Goal: Information Seeking & Learning: Check status

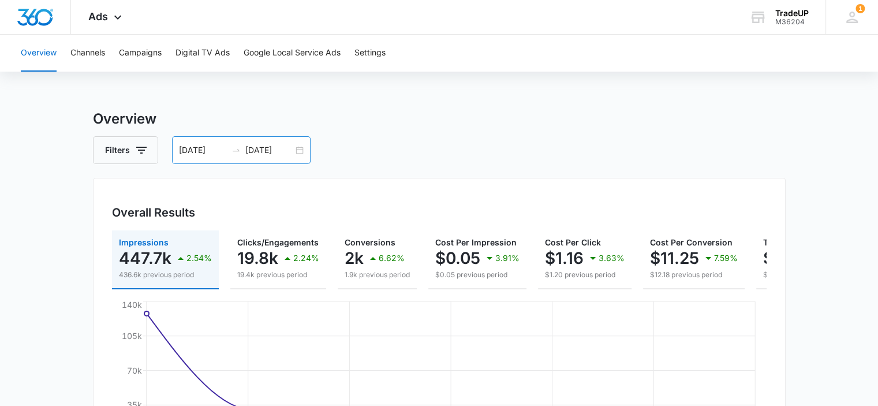
click at [298, 148] on div "[DATE] [DATE]" at bounding box center [241, 150] width 139 height 28
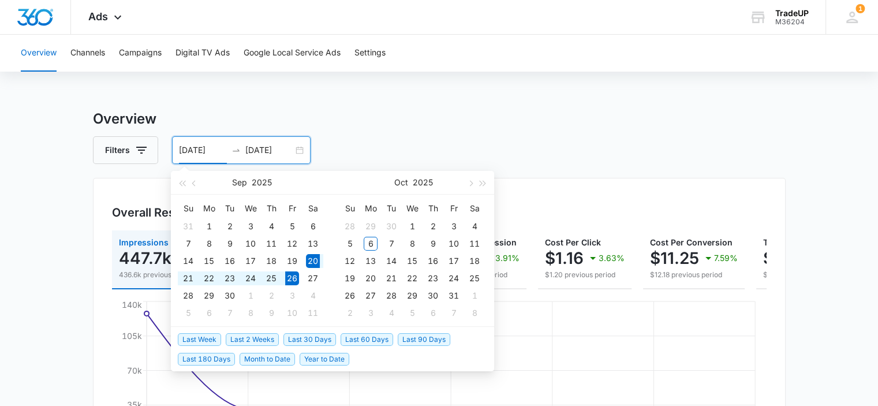
click at [416, 148] on div "Filters [DATE] [DATE]" at bounding box center [439, 150] width 693 height 28
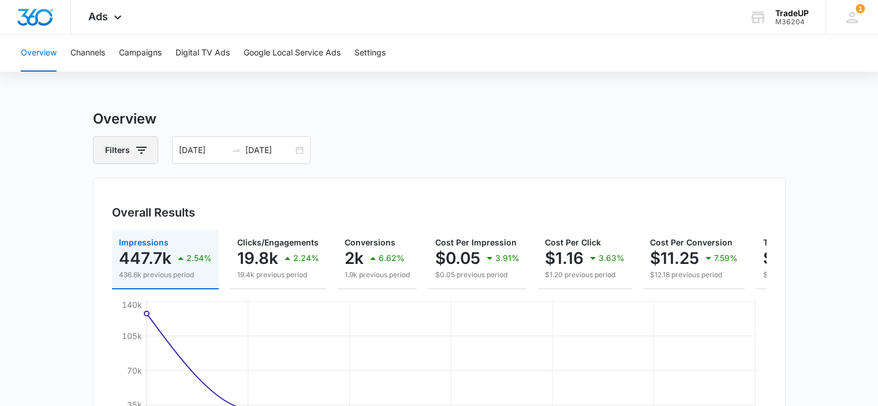
click at [144, 156] on icon "button" at bounding box center [141, 150] width 14 height 14
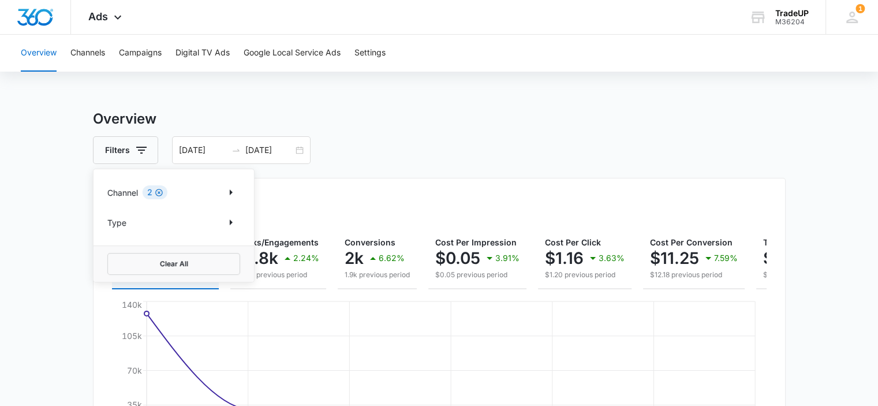
click at [156, 192] on icon "Clear" at bounding box center [159, 193] width 8 height 8
click at [237, 190] on icon "Show Channel filters" at bounding box center [231, 192] width 14 height 14
click at [118, 233] on icon at bounding box center [114, 231] width 10 height 10
click at [108, 231] on input "Google" at bounding box center [107, 230] width 1 height 1
checkbox input "true"
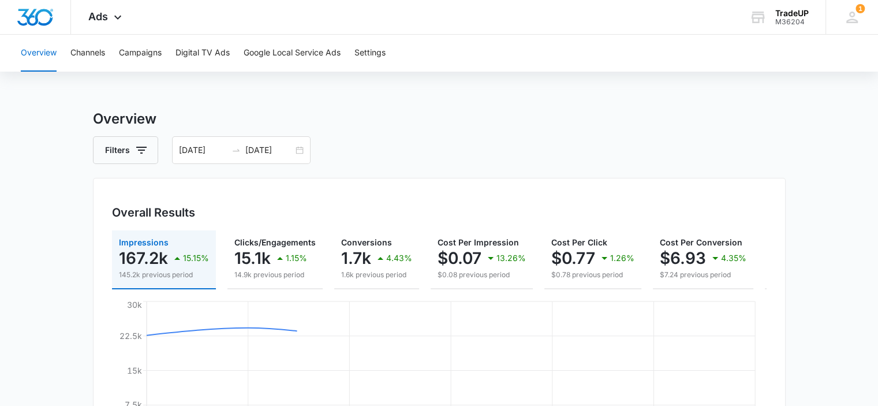
click at [473, 157] on div "Filters [DATE] [DATE]" at bounding box center [439, 150] width 693 height 28
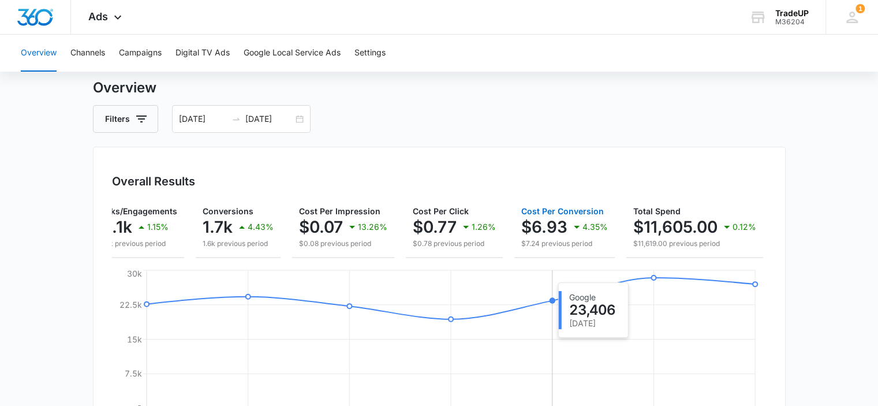
scroll to position [32, 0]
drag, startPoint x: 265, startPoint y: 266, endPoint x: 208, endPoint y: 267, distance: 56.6
click at [208, 267] on div "Impressions 167.2k 15.15% 145.2k previous period Clicks/Engagements 15.1k 1.15%…" at bounding box center [439, 319] width 655 height 241
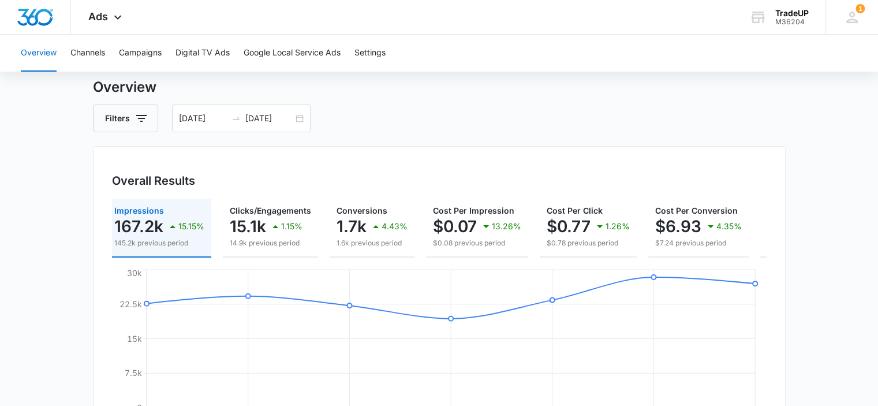
scroll to position [0, 0]
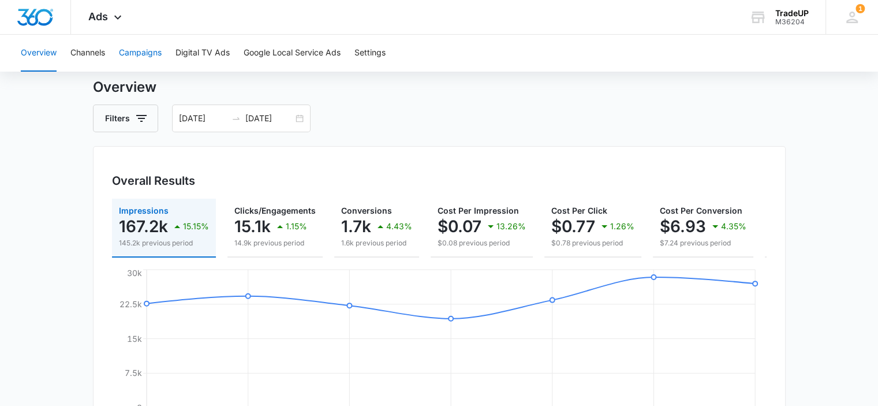
click at [134, 62] on button "Campaigns" at bounding box center [140, 53] width 43 height 37
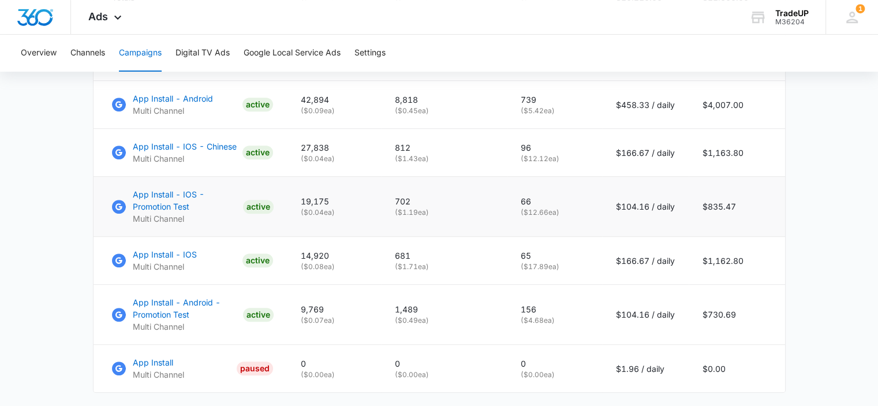
scroll to position [626, 0]
click at [562, 258] on p "65" at bounding box center [555, 255] width 68 height 12
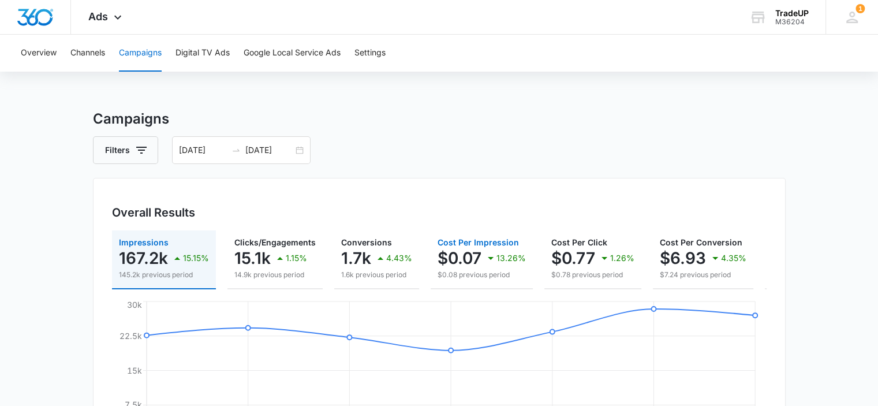
scroll to position [7, 0]
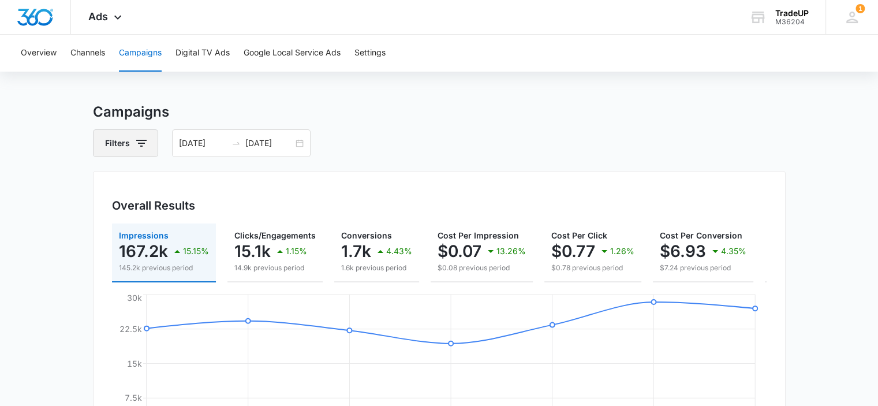
click at [132, 145] on button "Filters" at bounding box center [125, 143] width 65 height 28
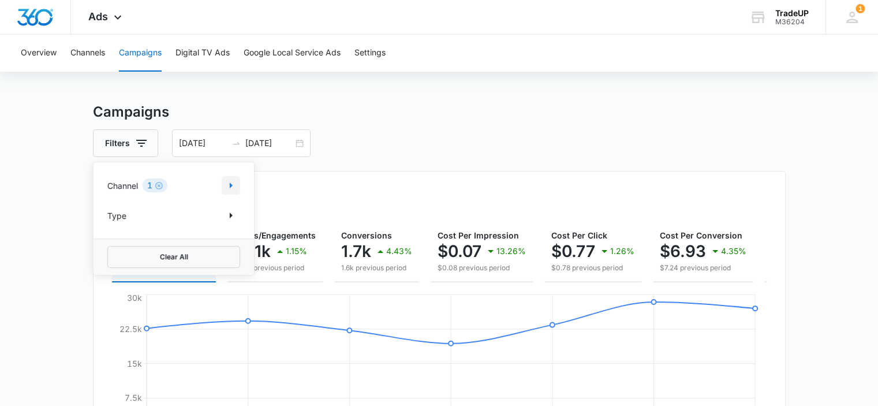
click at [233, 188] on icon "Show Channel filters" at bounding box center [231, 185] width 14 height 14
click at [115, 225] on icon at bounding box center [114, 224] width 10 height 10
click at [108, 224] on input "Google" at bounding box center [107, 223] width 1 height 1
checkbox input "false"
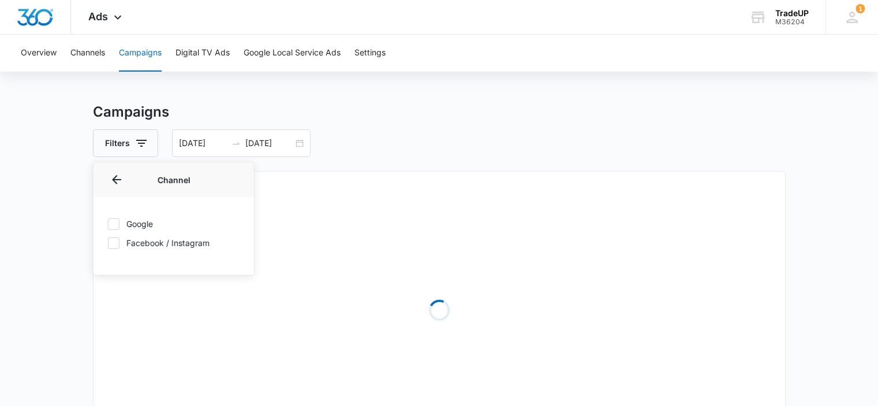
click at [113, 246] on icon at bounding box center [114, 243] width 10 height 10
click at [108, 243] on input "Facebook / Instagram" at bounding box center [107, 242] width 1 height 1
checkbox input "true"
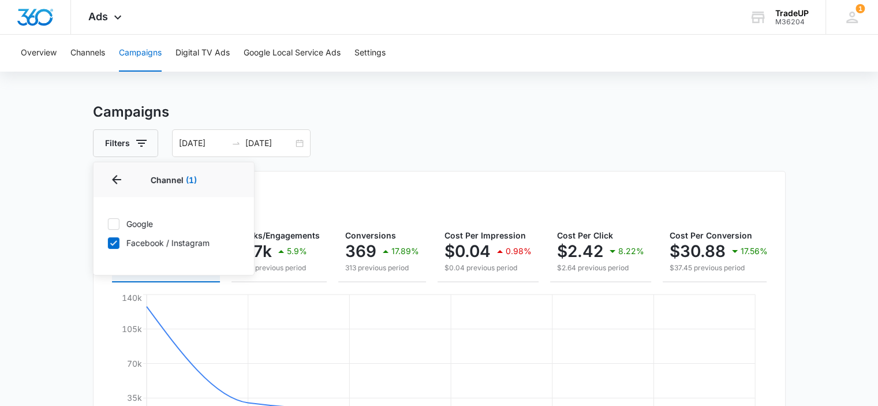
click at [446, 131] on div "Filters Channel 1 Channel (1) Google Facebook / Instagram Type Clear All [DATE]…" at bounding box center [439, 143] width 693 height 28
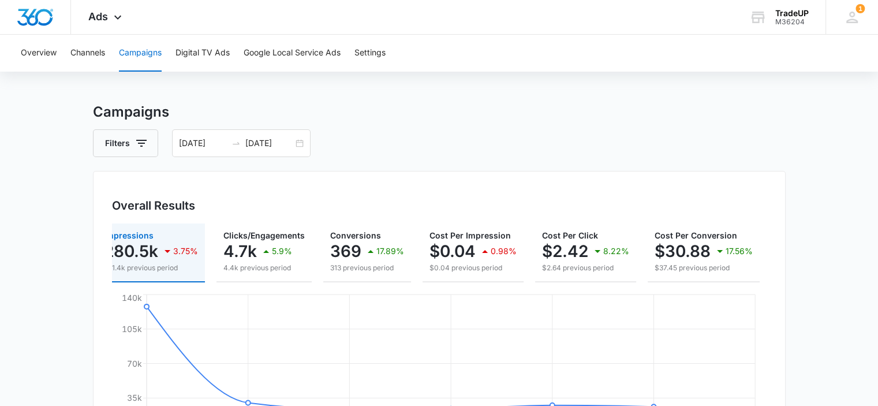
scroll to position [0, 0]
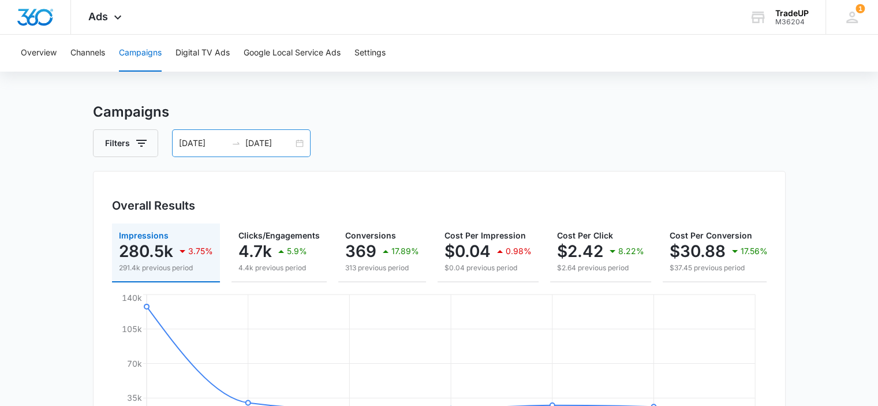
click at [297, 143] on div "[DATE] [DATE]" at bounding box center [241, 143] width 139 height 28
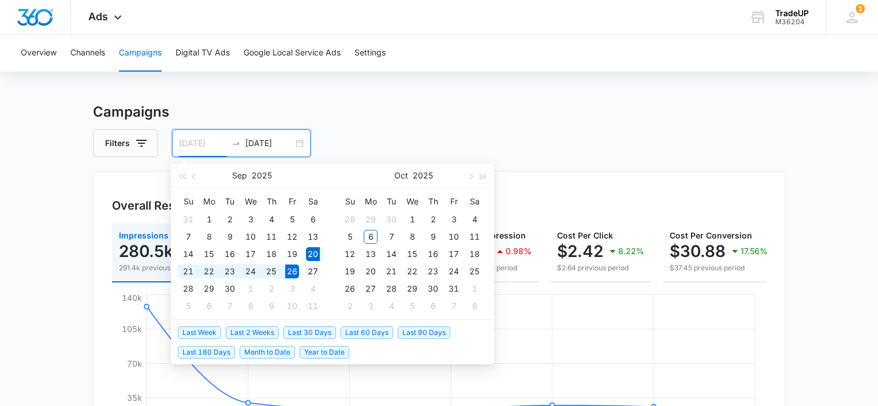
type input "[DATE]"
click at [312, 270] on div "27" at bounding box center [313, 271] width 14 height 14
type input "[DATE]"
click at [453, 221] on div "3" at bounding box center [454, 219] width 14 height 14
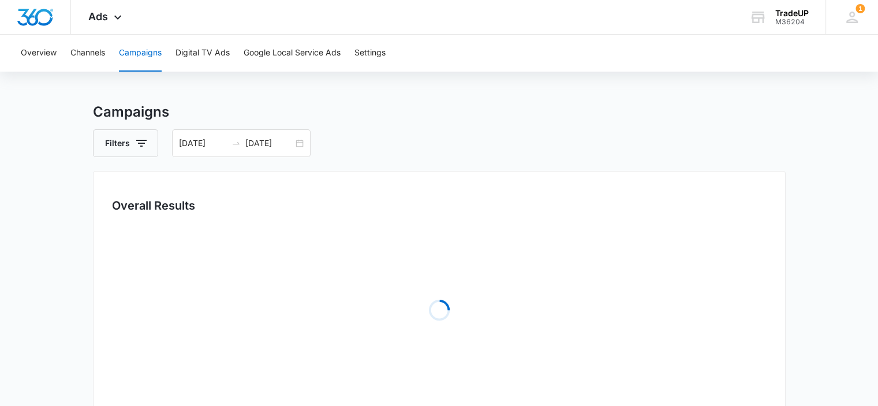
click at [546, 189] on div "Overall Results Loading" at bounding box center [439, 293] width 693 height 245
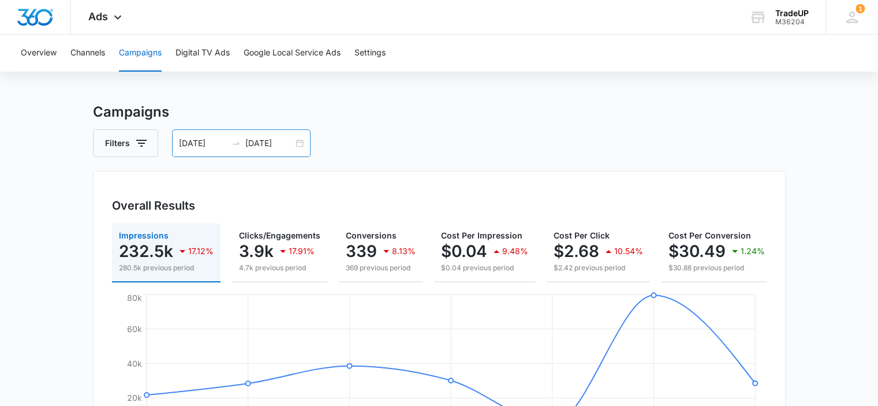
drag, startPoint x: 297, startPoint y: 145, endPoint x: 283, endPoint y: 138, distance: 16.3
click at [283, 138] on input "[DATE]" at bounding box center [269, 143] width 48 height 13
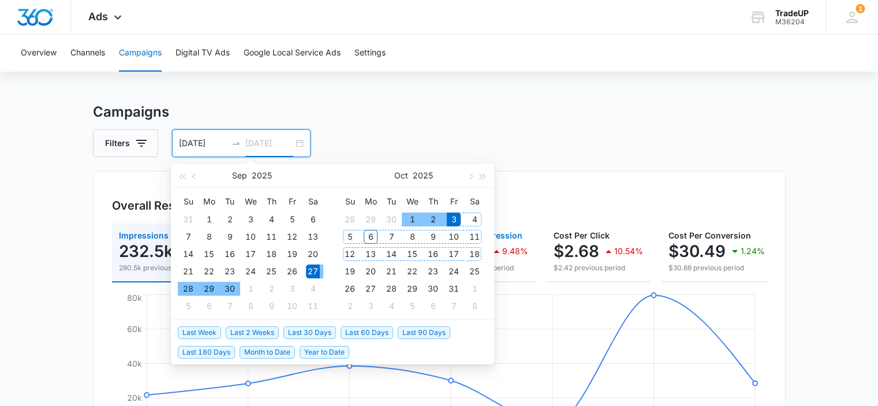
type input "[DATE]"
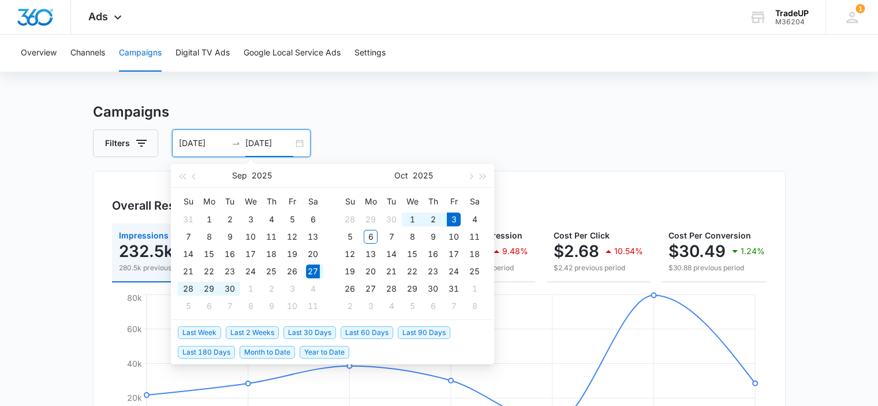
click at [475, 114] on h3 "Campaigns" at bounding box center [439, 112] width 693 height 21
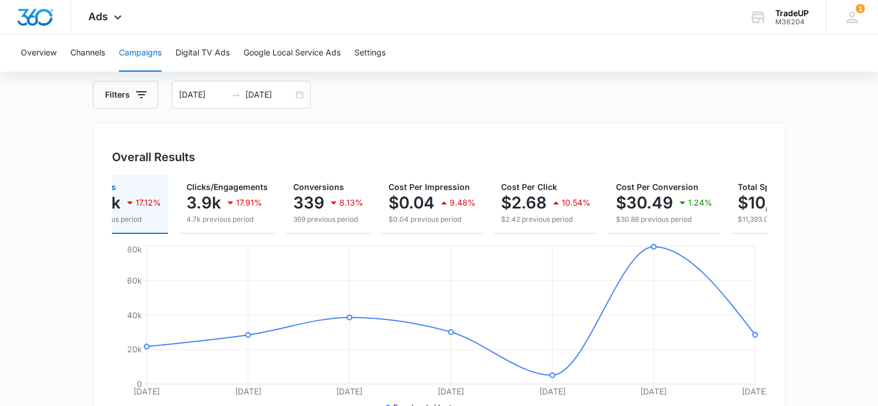
scroll to position [0, 28]
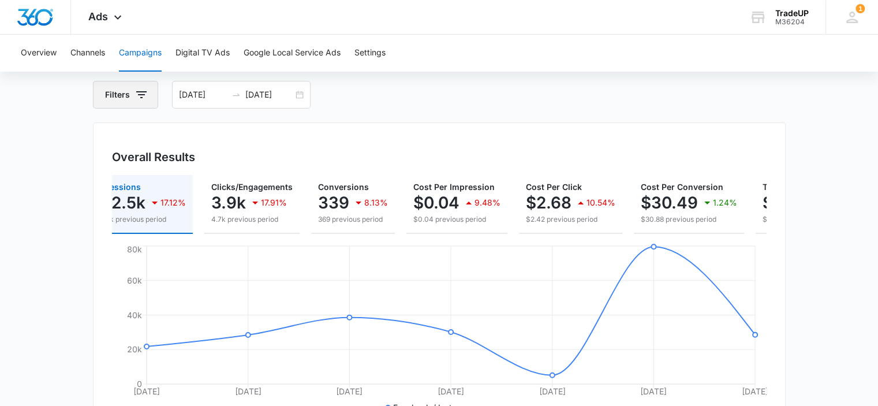
click at [136, 102] on button "Filters" at bounding box center [125, 95] width 65 height 28
click at [372, 159] on div "Overall Results" at bounding box center [439, 156] width 655 height 17
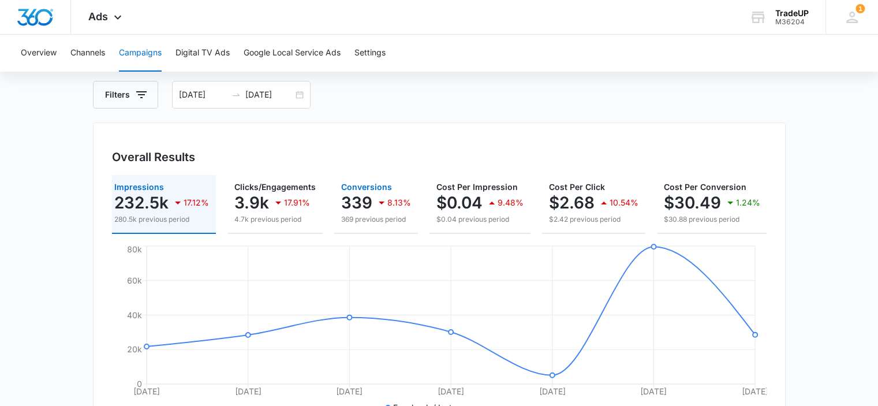
scroll to position [0, 0]
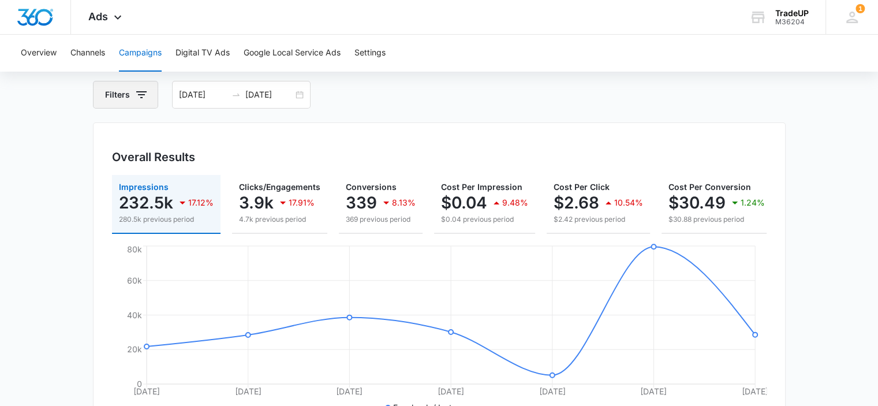
click at [129, 101] on button "Filters" at bounding box center [125, 95] width 65 height 28
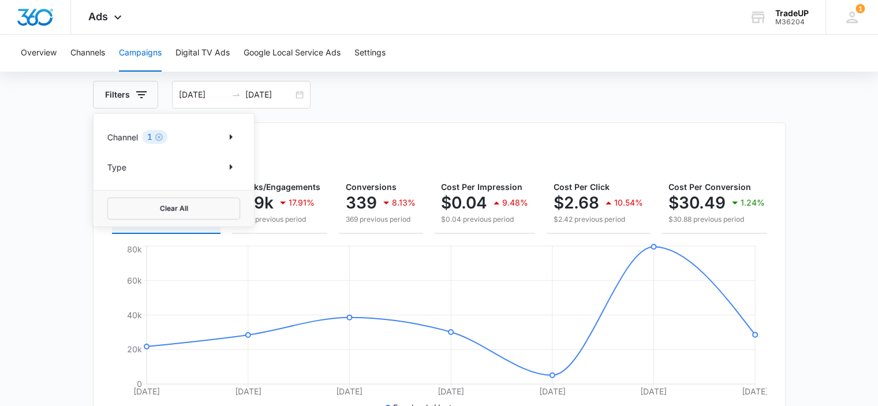
click at [126, 134] on p "Channel" at bounding box center [122, 137] width 31 height 12
click at [236, 136] on icon "Show Channel filters" at bounding box center [231, 137] width 14 height 14
click at [111, 174] on icon at bounding box center [114, 175] width 10 height 10
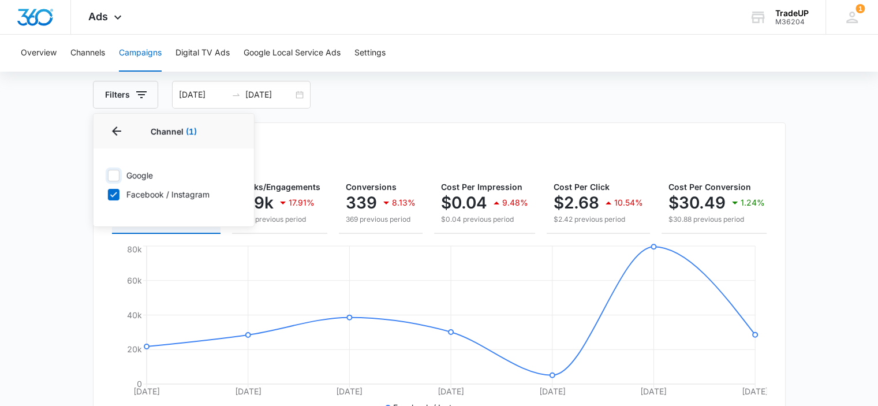
click at [108, 175] on input "Google" at bounding box center [107, 175] width 1 height 1
checkbox input "true"
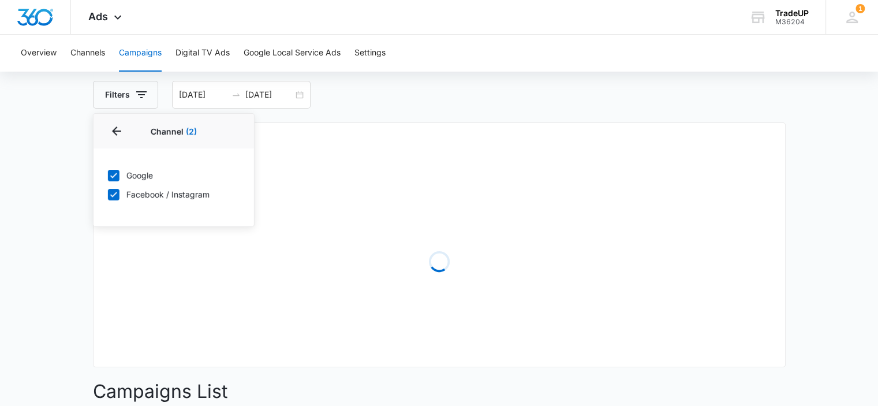
click at [111, 203] on div "Google Facebook / Instagram" at bounding box center [174, 184] width 160 height 73
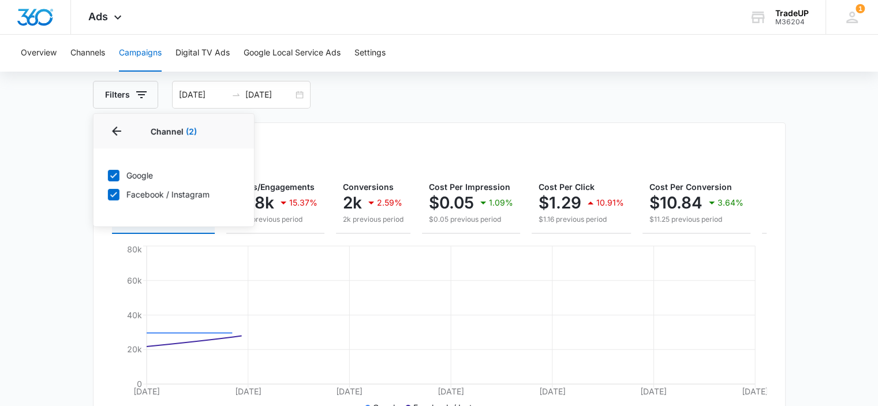
click at [111, 195] on icon at bounding box center [113, 194] width 7 height 5
click at [108, 195] on input "Facebook / Instagram" at bounding box center [107, 194] width 1 height 1
checkbox input "false"
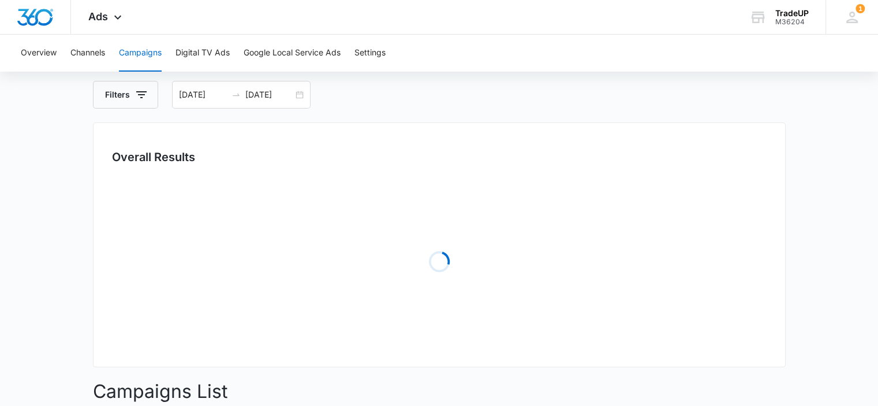
click at [18, 227] on main "Campaigns Filters [DATE] [DATE] Overall Results Loading Campaigns List Filters …" at bounding box center [439, 353] width 878 height 601
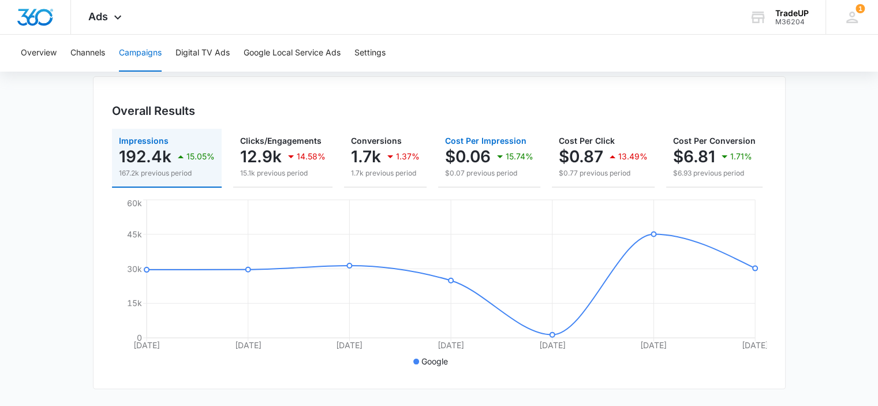
scroll to position [0, 149]
